Goal: Information Seeking & Learning: Learn about a topic

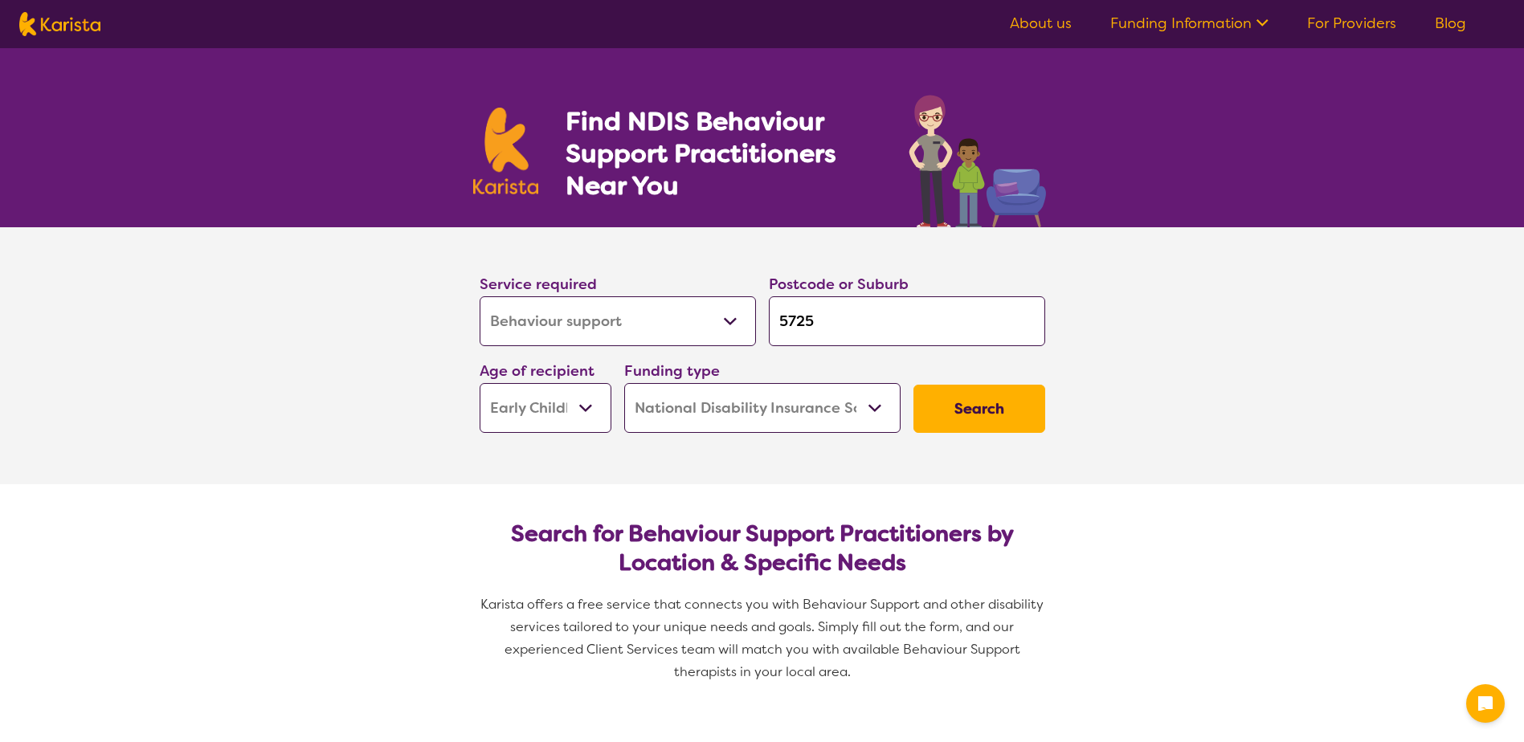
select select "Behaviour support"
select select "EC"
select select "NDIS"
select select "Behaviour support"
select select "EC"
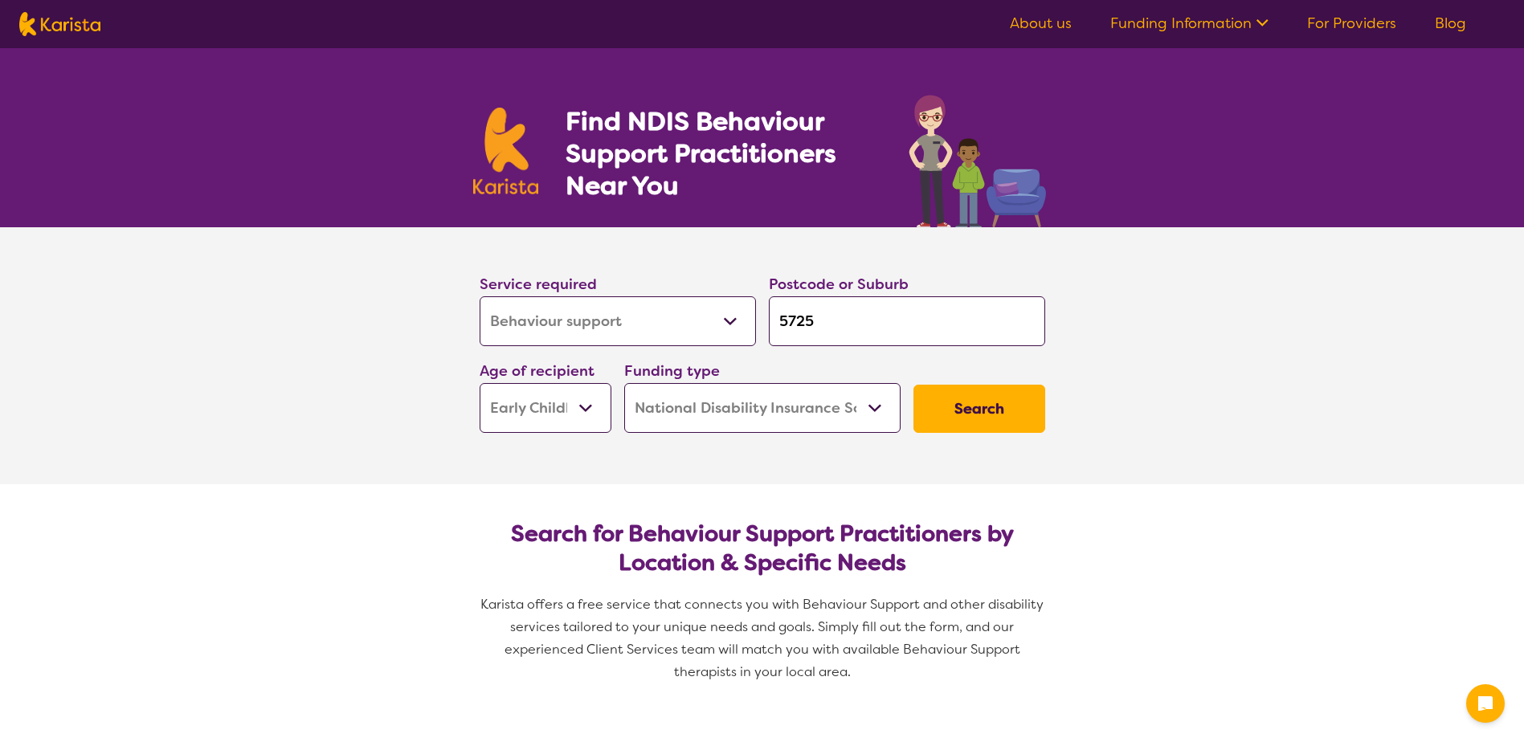
select select "NDIS"
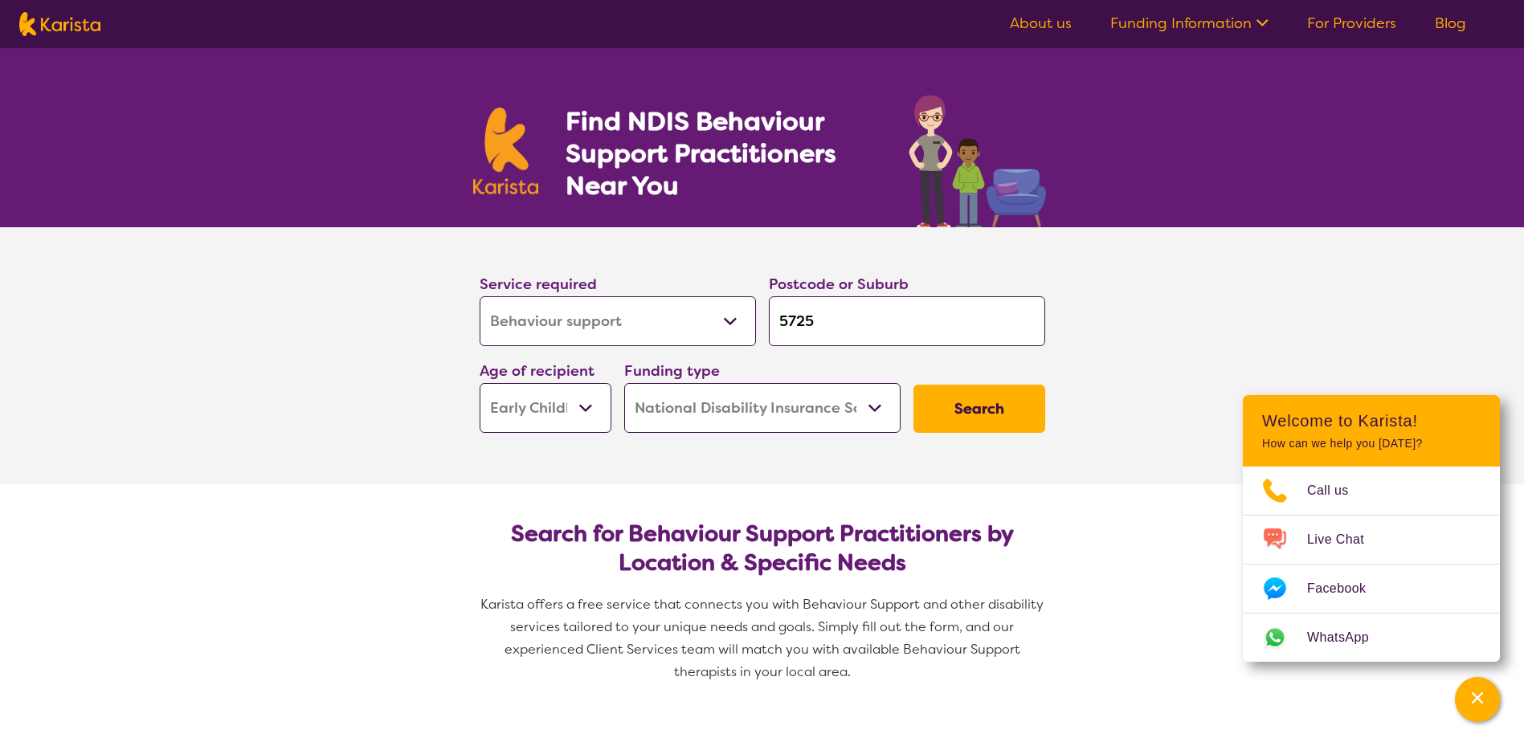
click at [784, 326] on input "5725" at bounding box center [907, 321] width 276 height 50
click at [812, 319] on input "5725" at bounding box center [907, 321] width 276 height 50
type input "572"
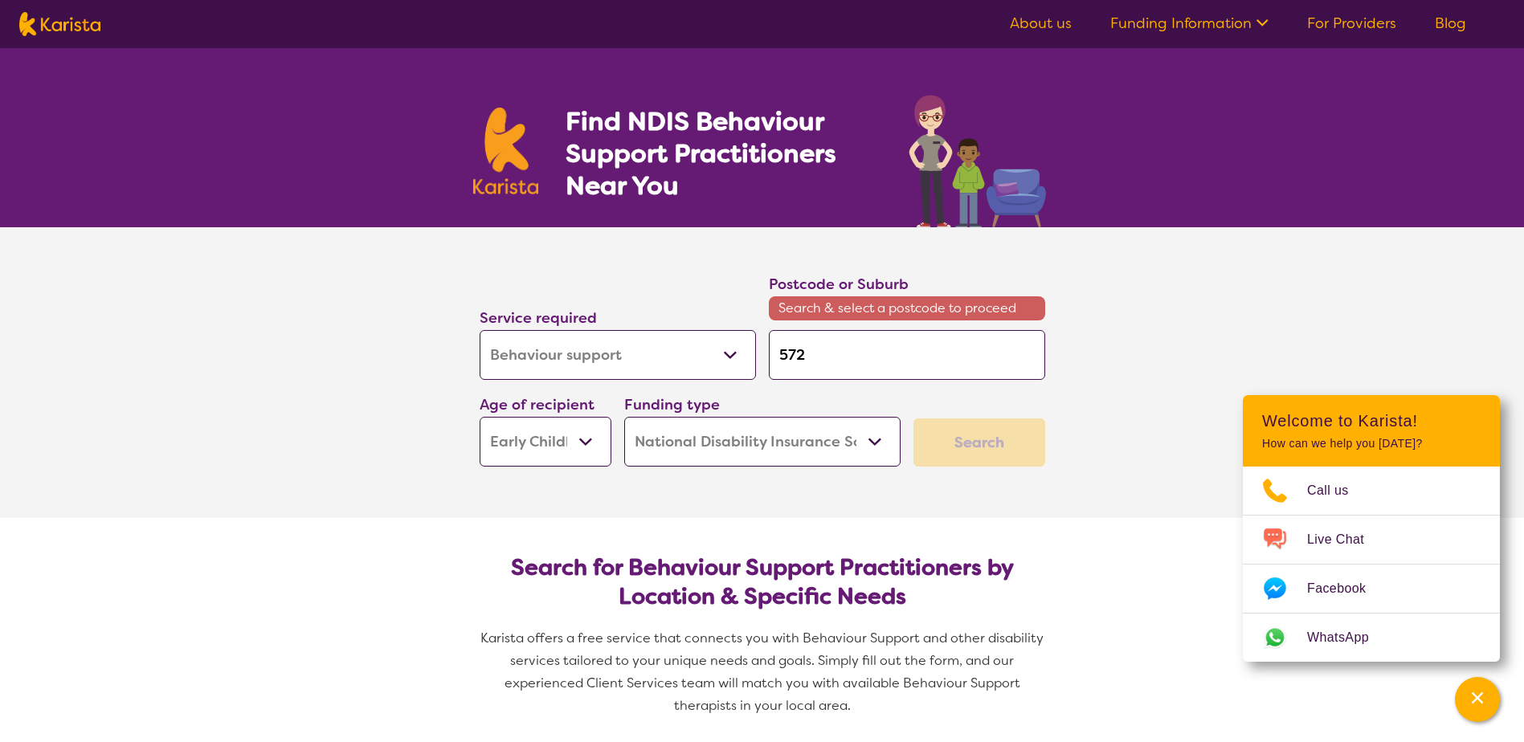
type input "57"
type input "5"
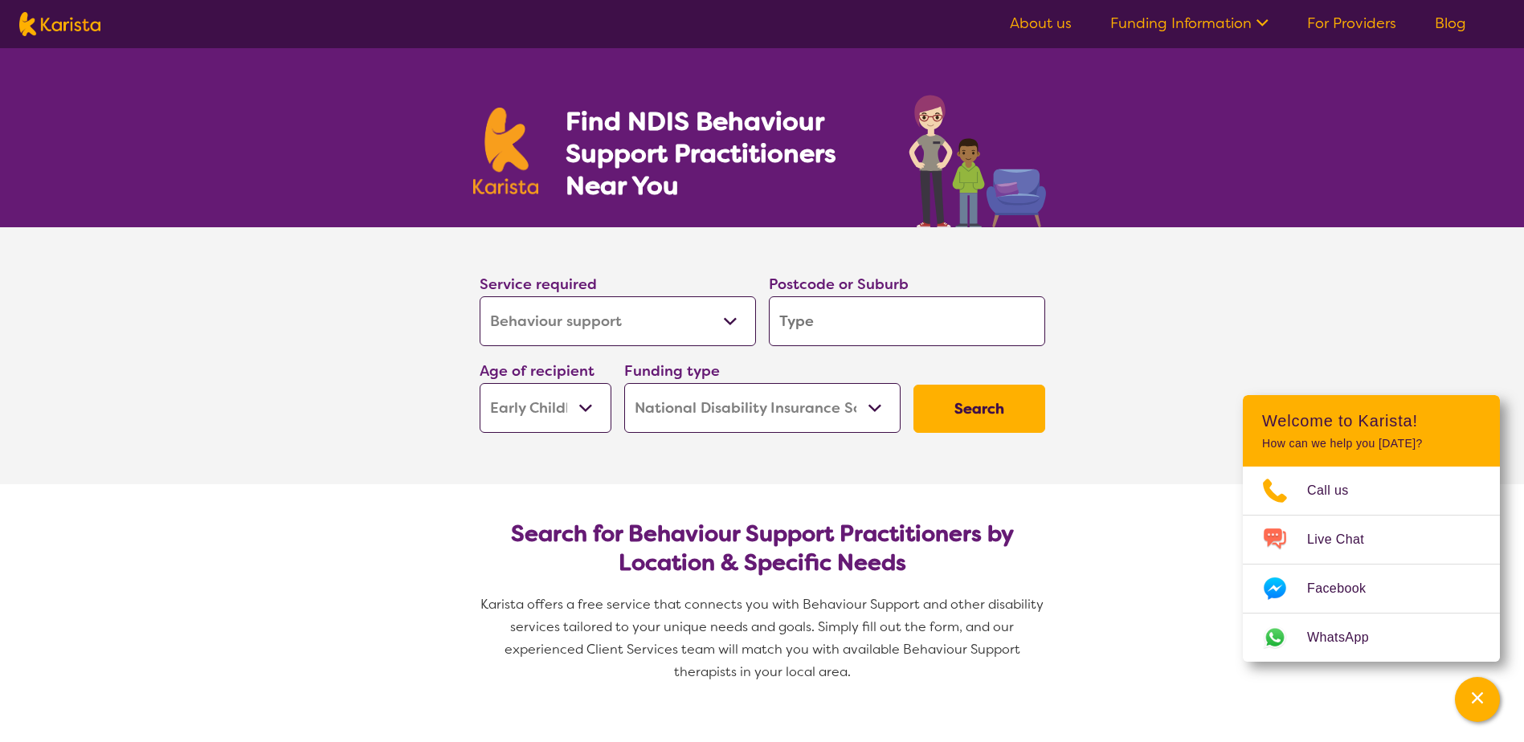
type input "5"
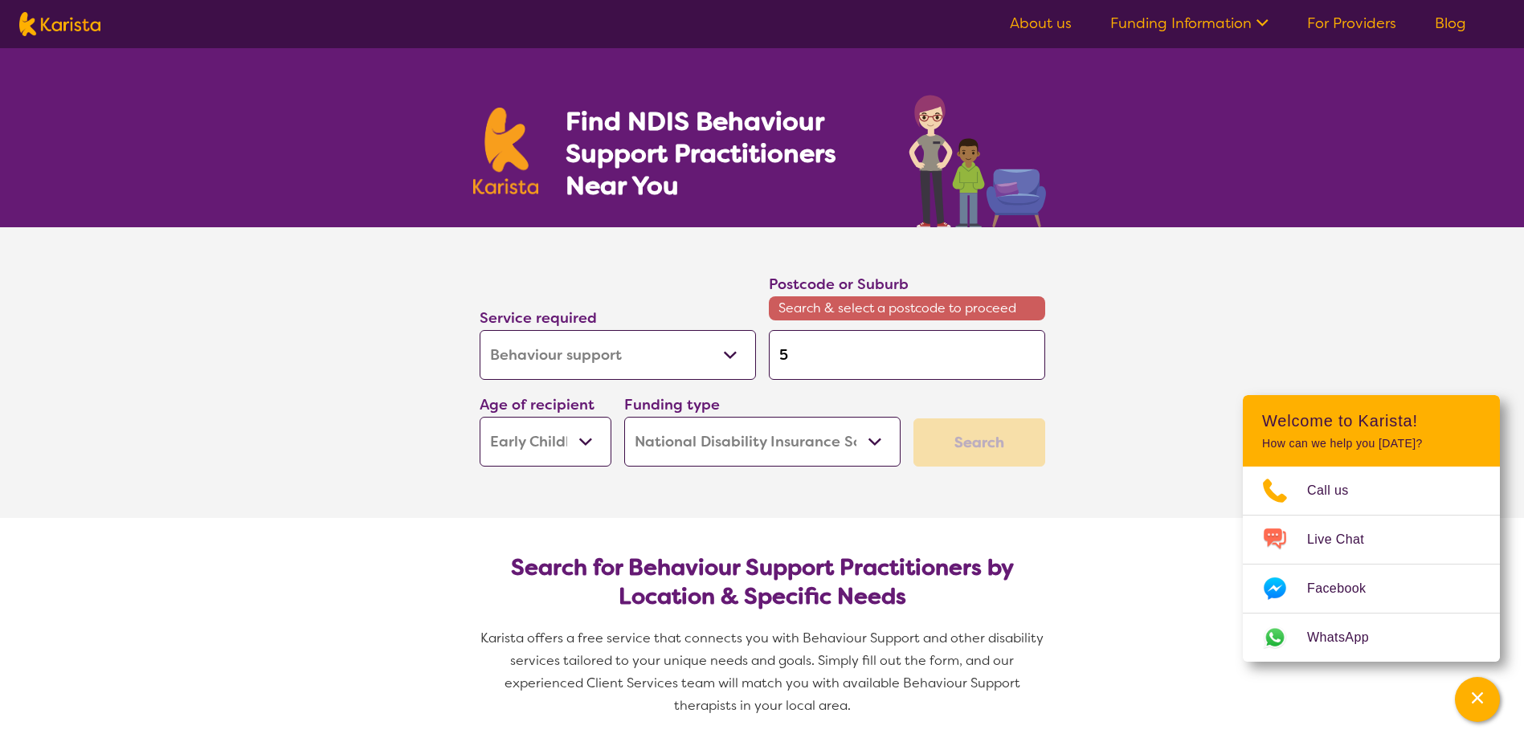
type input "53"
type input "534"
type input "5343"
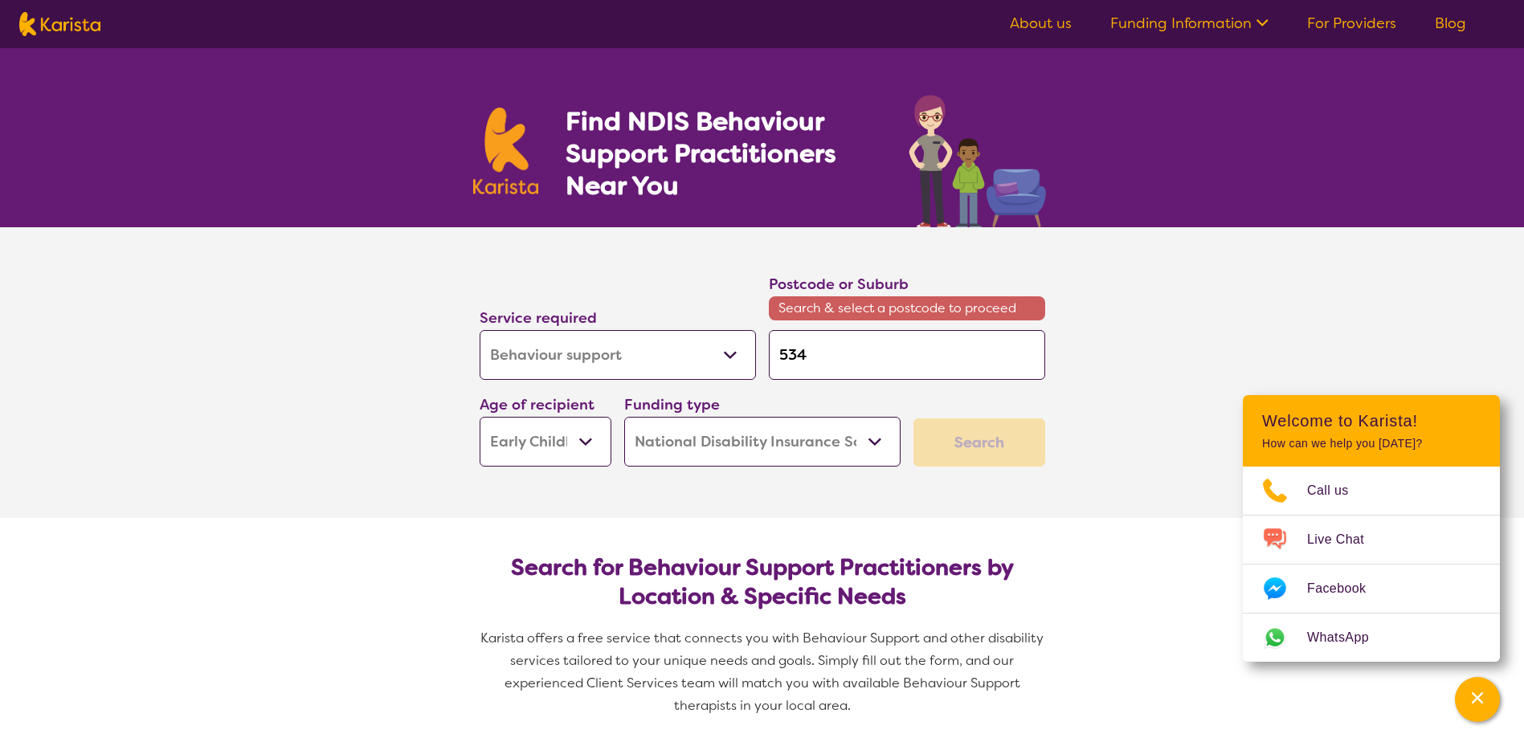
type input "5343"
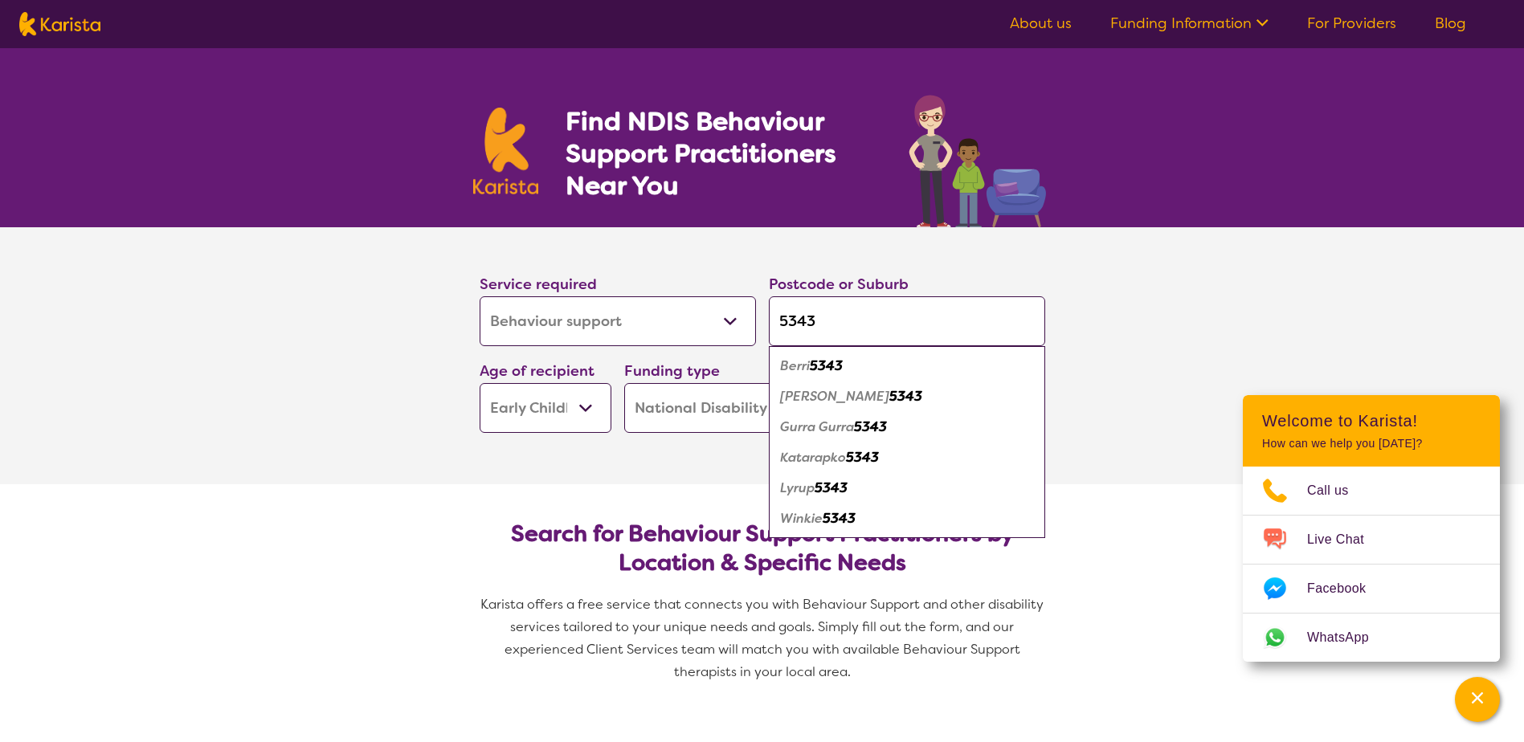
type input "5343"
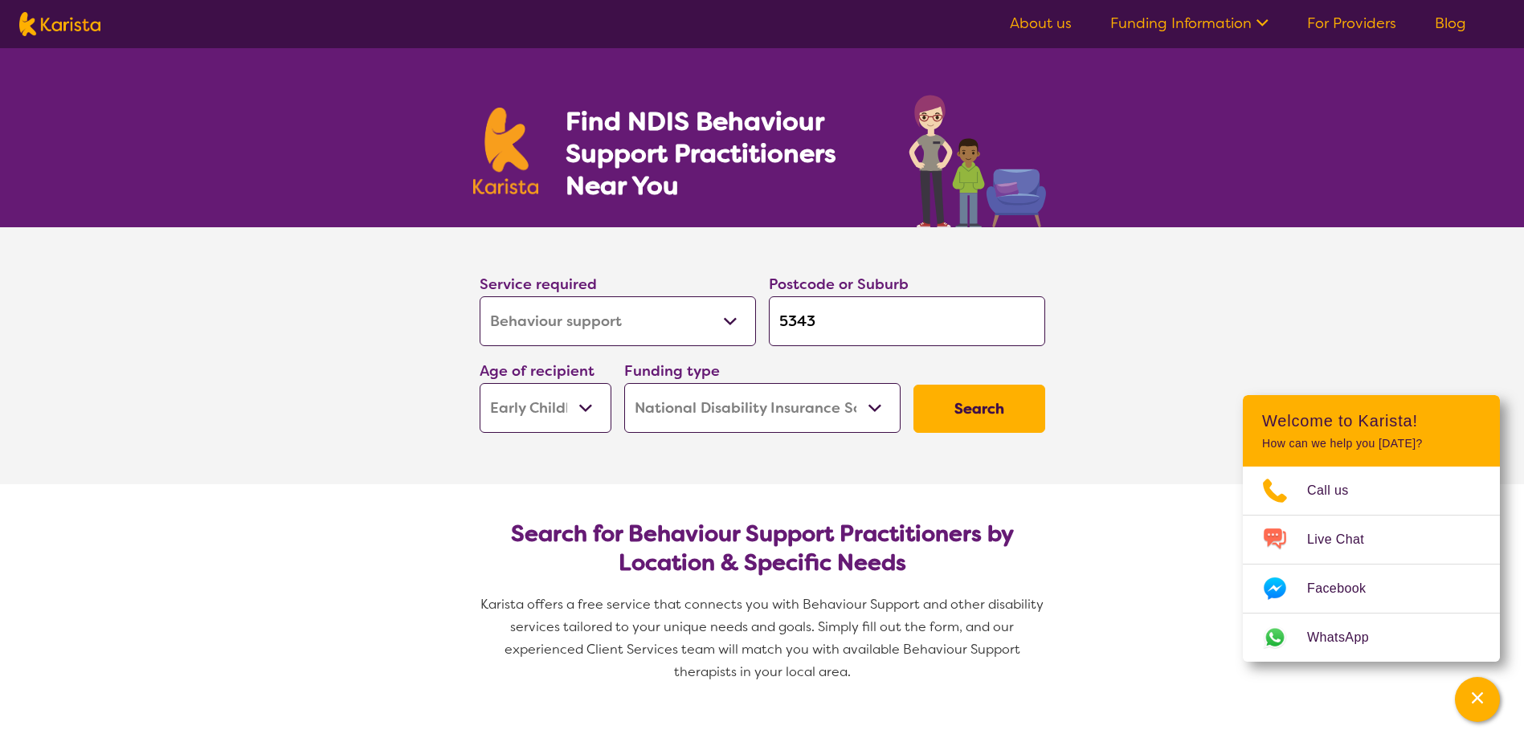
click at [582, 415] on select "Early Childhood - 0 to 9 Child - 10 to 11 Adolescent - 12 to 17 Adult - 18 to 6…" at bounding box center [545, 408] width 132 height 50
select select "AS"
click at [479, 383] on select "Early Childhood - 0 to 9 Child - 10 to 11 Adolescent - 12 to 17 Adult - 18 to 6…" at bounding box center [545, 408] width 132 height 50
select select "AS"
click at [959, 413] on button "Search" at bounding box center [979, 409] width 132 height 48
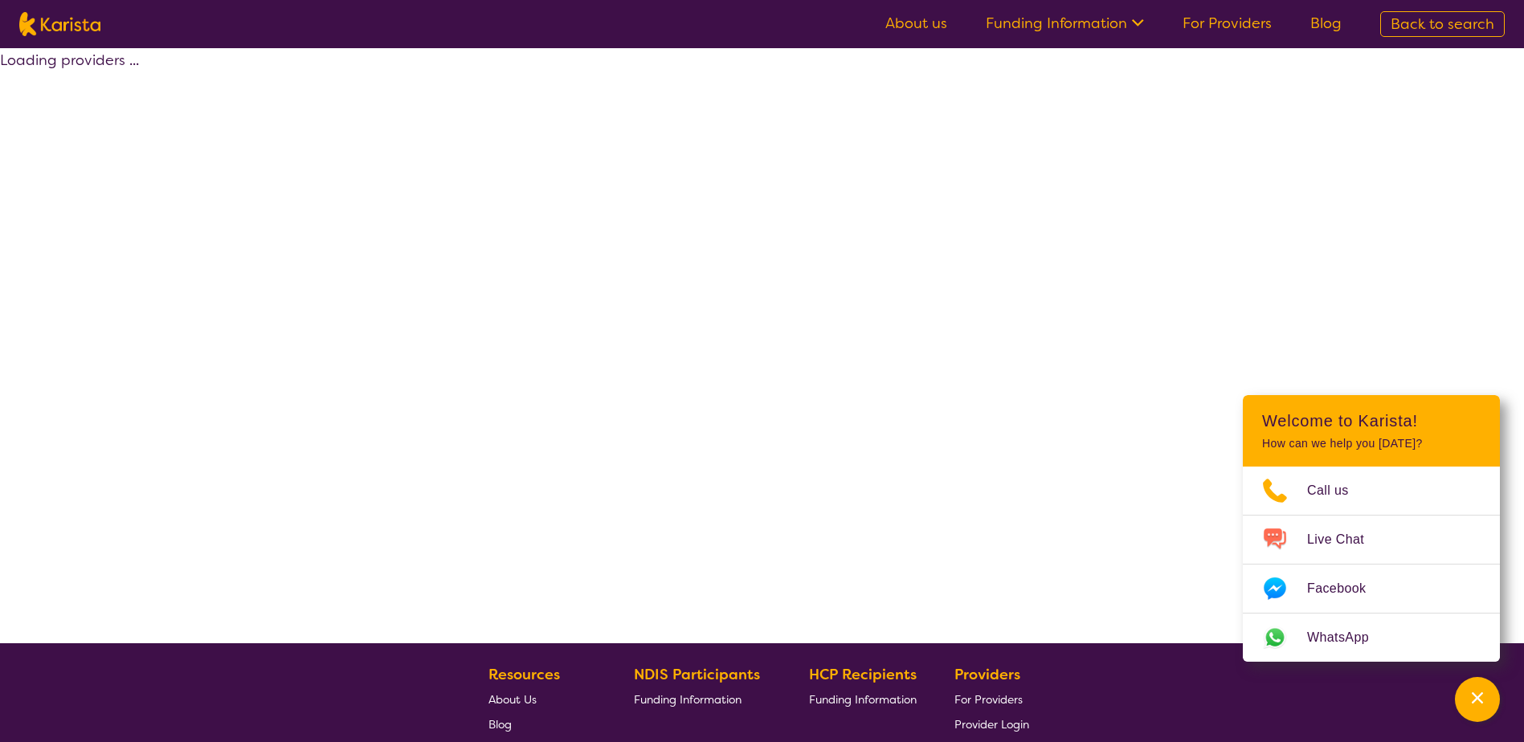
select select "by_score"
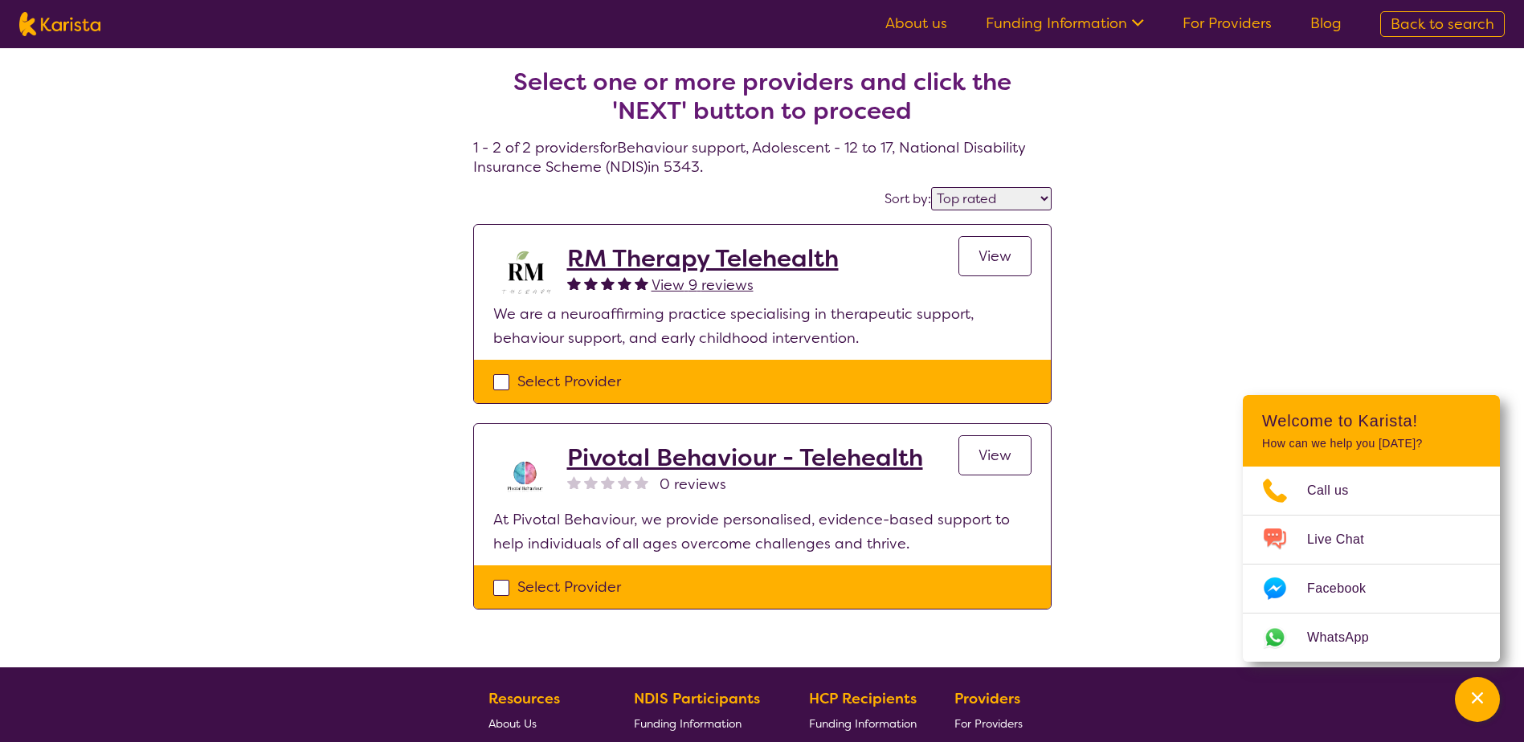
click at [577, 459] on h2 "Pivotal Behaviour - Telehealth" at bounding box center [745, 457] width 356 height 29
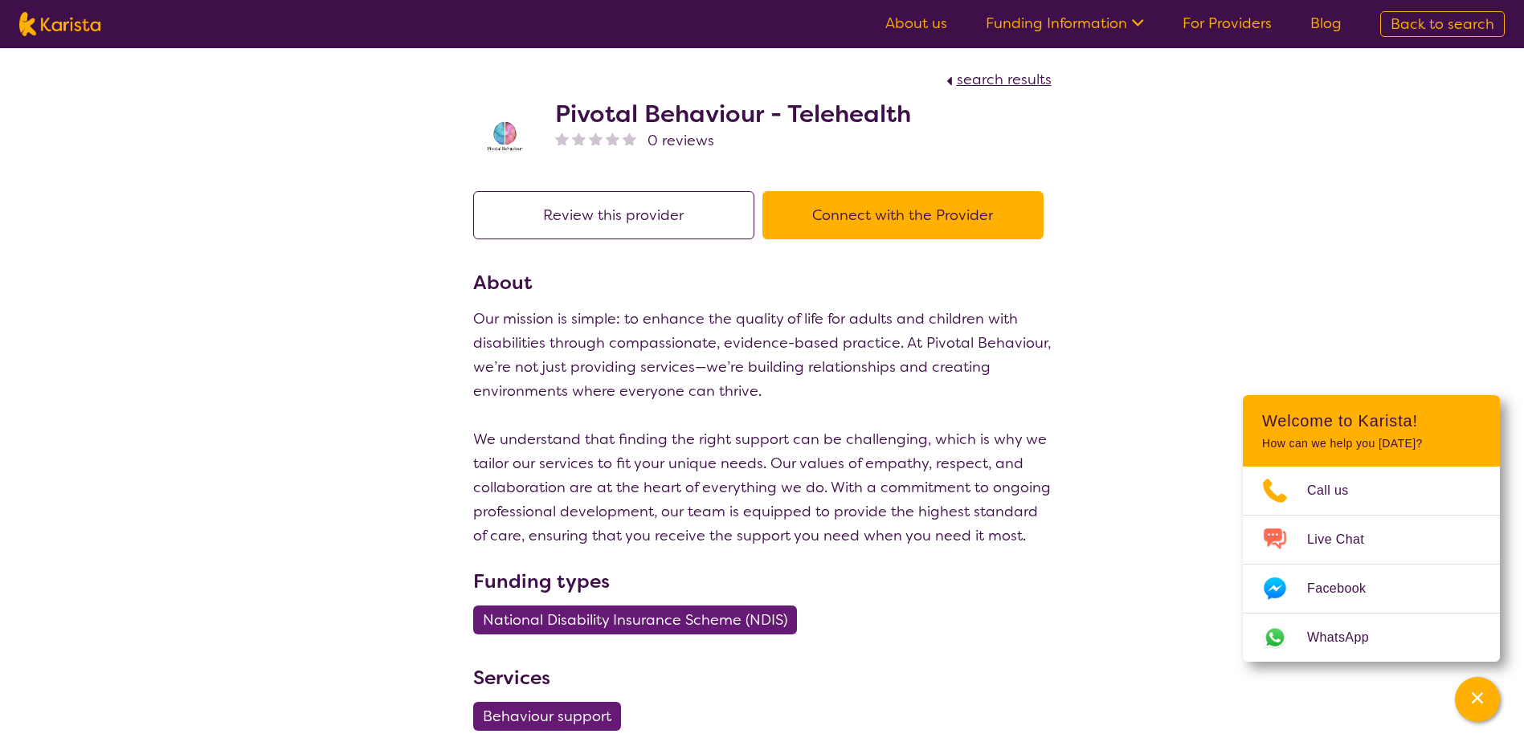
select select "by_score"
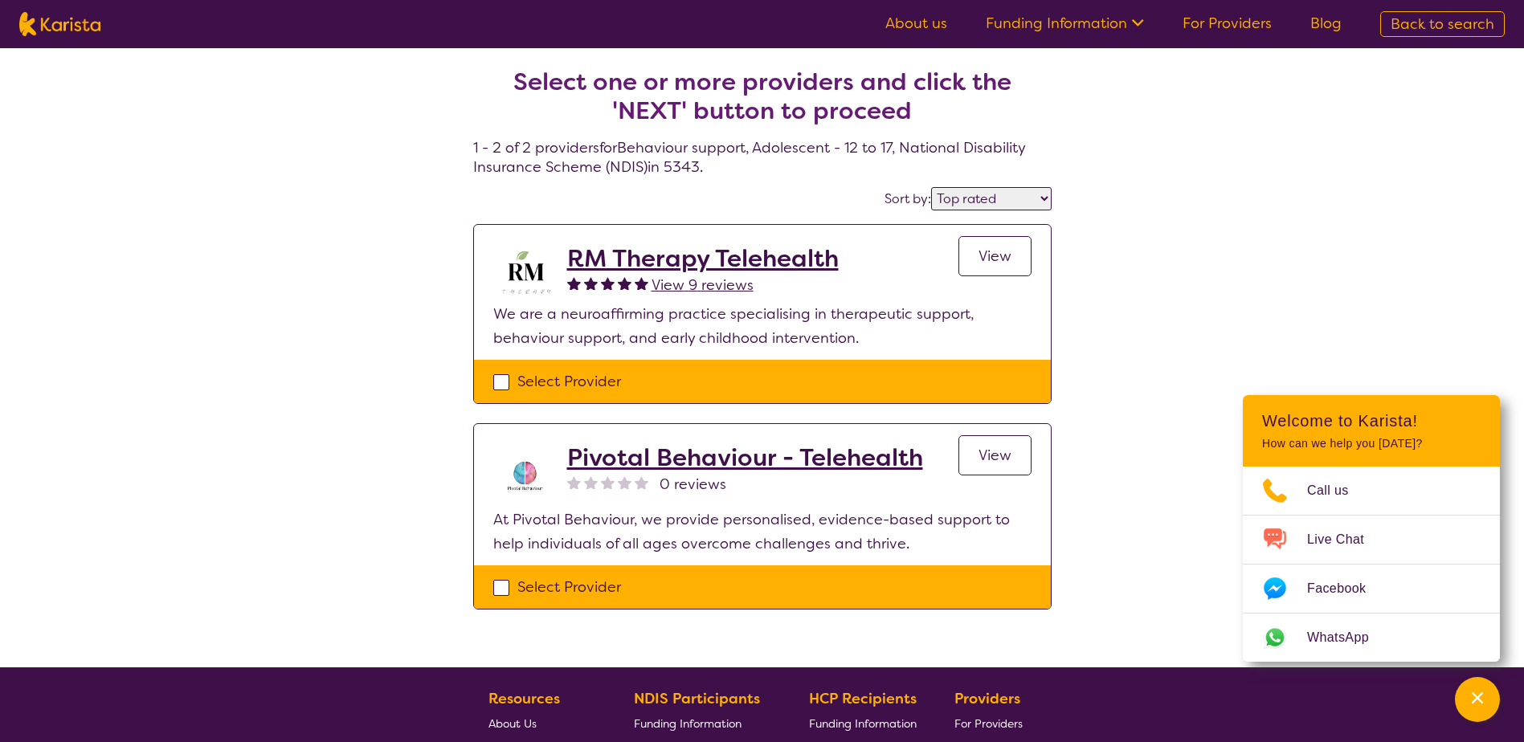
click at [590, 316] on p "We are a neuroaffirming practice specialising in therapeutic support, behaviour…" at bounding box center [762, 326] width 538 height 48
click at [633, 265] on h2 "RM Therapy Telehealth" at bounding box center [702, 258] width 271 height 29
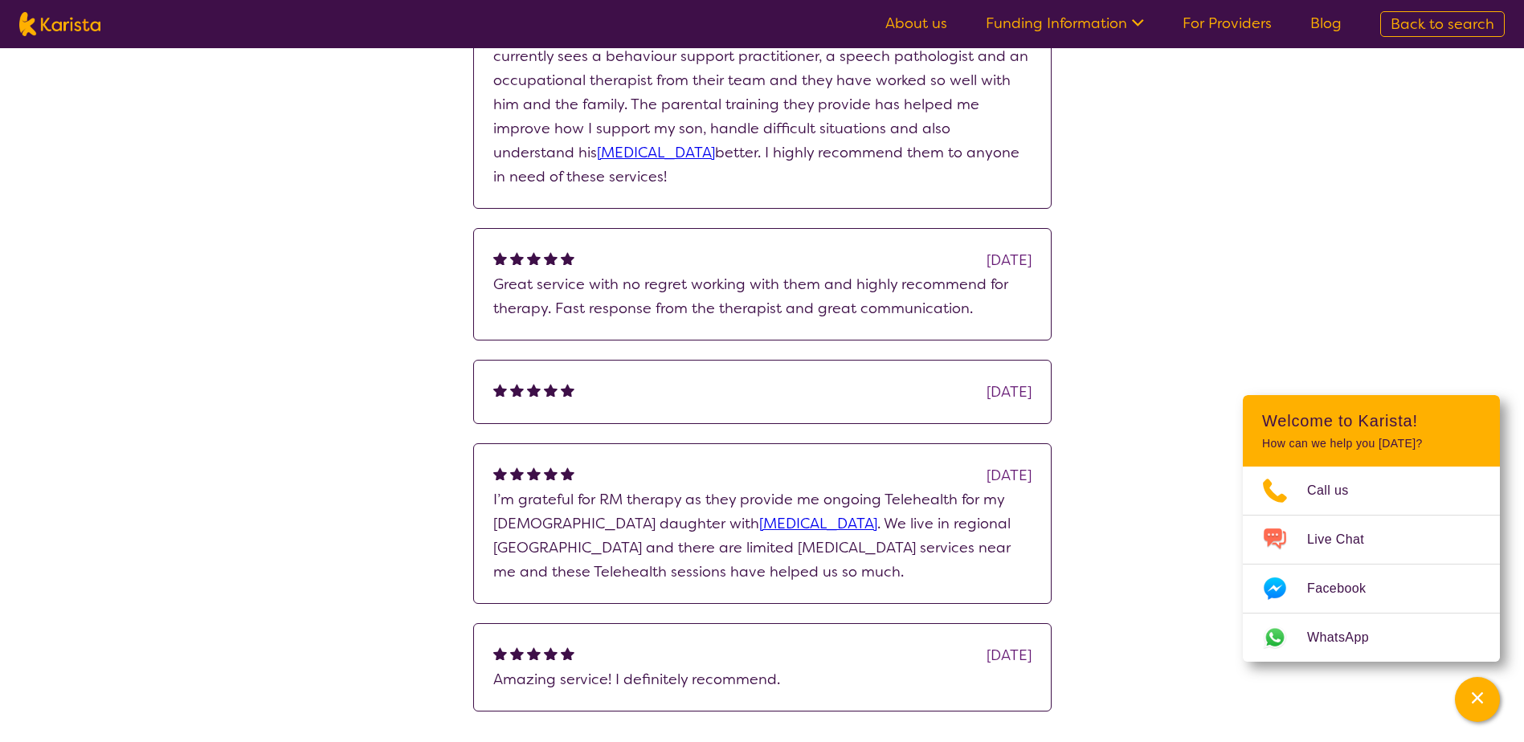
scroll to position [928, 0]
